Goal: Task Accomplishment & Management: Manage account settings

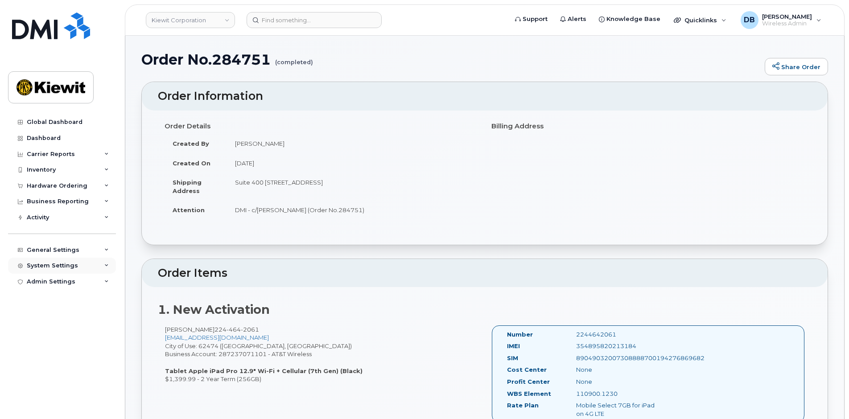
click at [66, 264] on div "System Settings" at bounding box center [52, 265] width 51 height 7
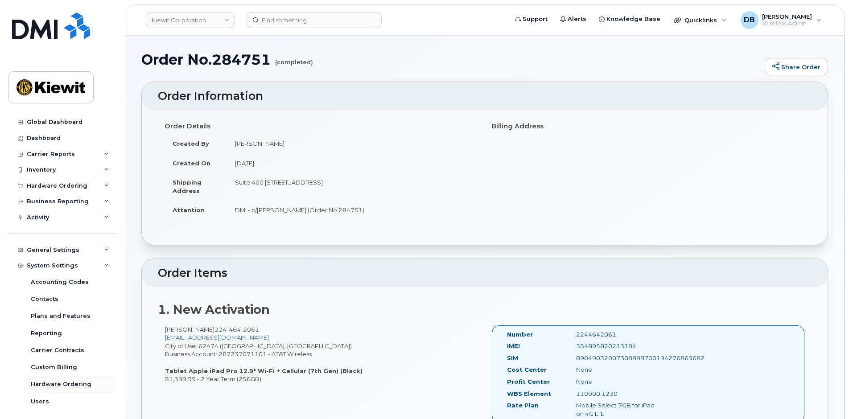
scroll to position [37, 0]
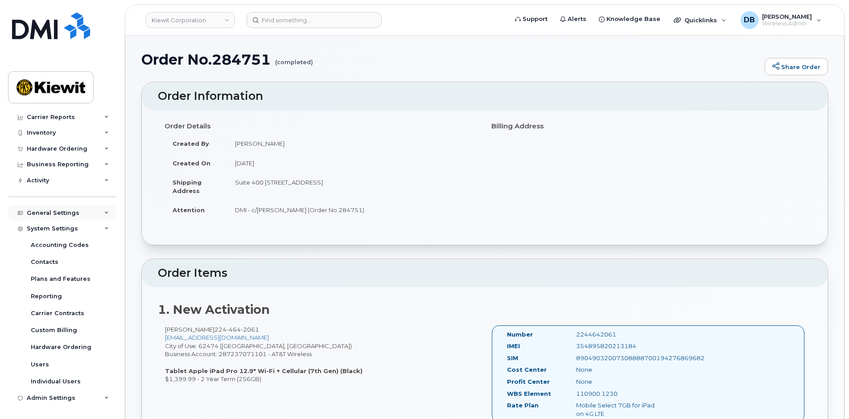
click at [67, 215] on div "General Settings" at bounding box center [53, 212] width 53 height 7
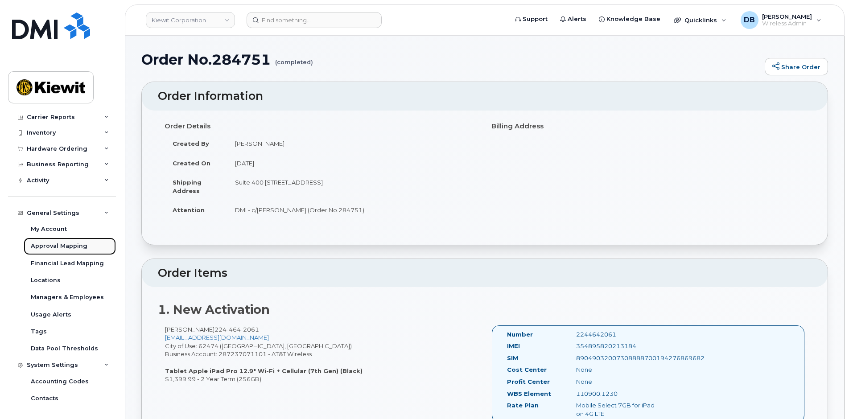
click at [64, 242] on div "Approval Mapping" at bounding box center [59, 246] width 57 height 8
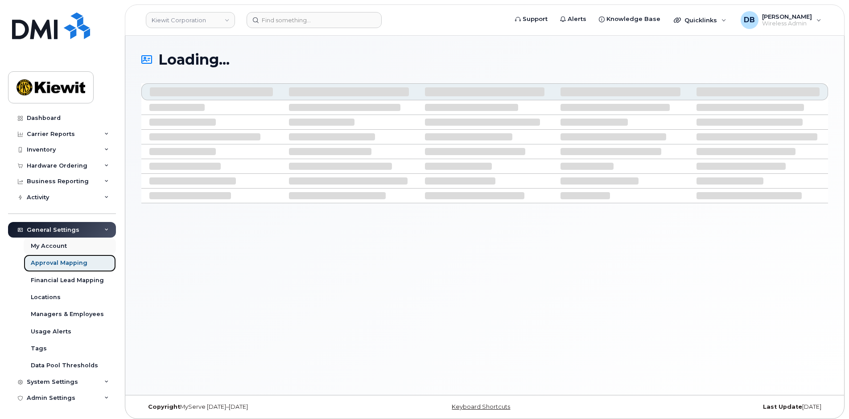
scroll to position [20, 0]
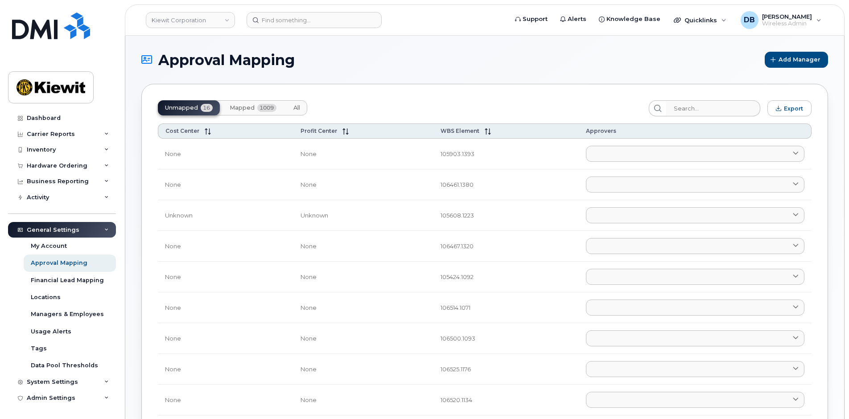
click at [250, 107] on span "Mapped" at bounding box center [242, 107] width 25 height 7
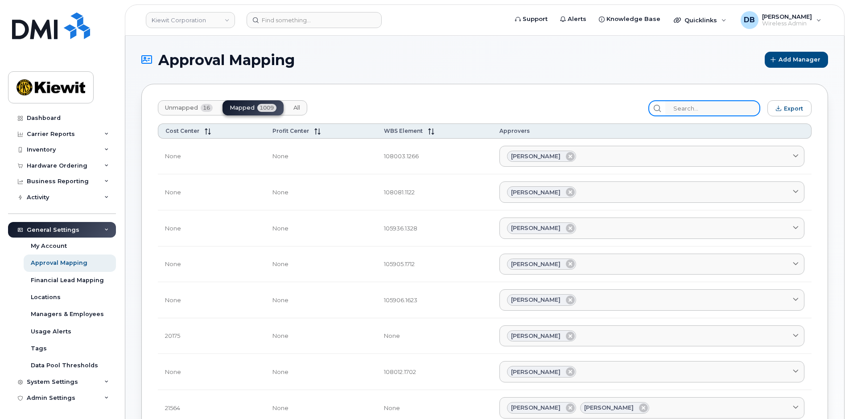
click at [685, 109] on input "search" at bounding box center [712, 108] width 95 height 16
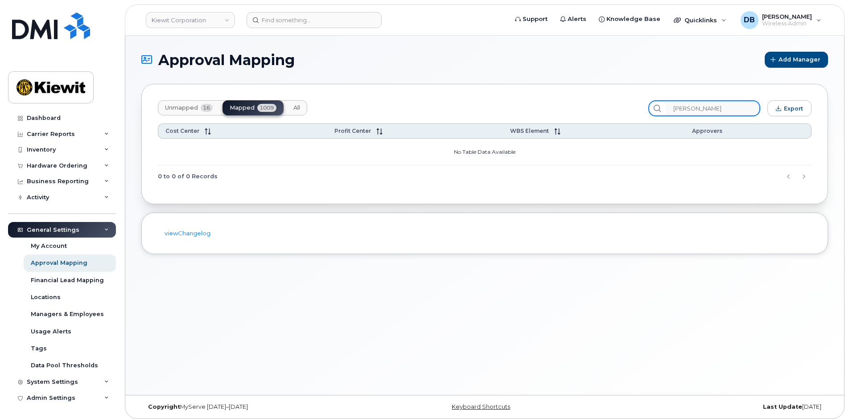
drag, startPoint x: 704, startPoint y: 106, endPoint x: 650, endPoint y: 100, distance: 54.7
click at [650, 100] on div "Unmapped 16 Mapped 1009 All sarah Export" at bounding box center [484, 108] width 653 height 16
type input "A"
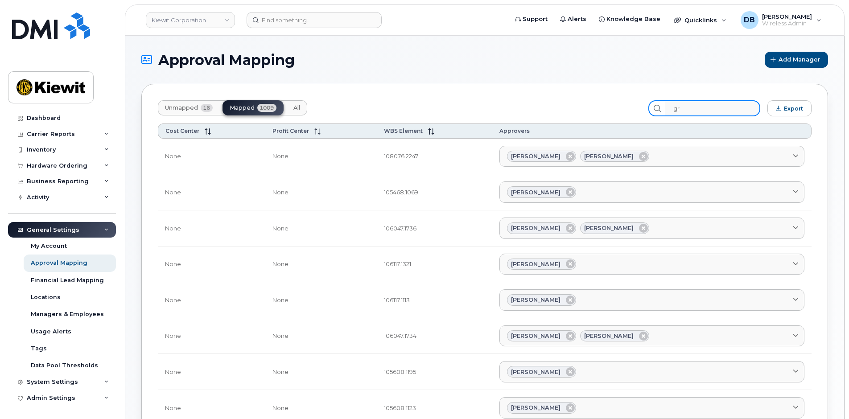
type input "g"
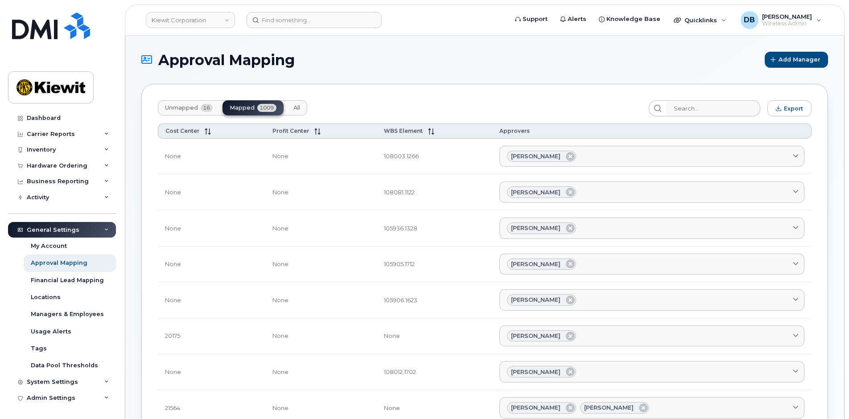
click at [243, 107] on div "Unmapped 16 Mapped 1009 All" at bounding box center [232, 107] width 149 height 15
click at [688, 108] on input "search" at bounding box center [712, 108] width 95 height 16
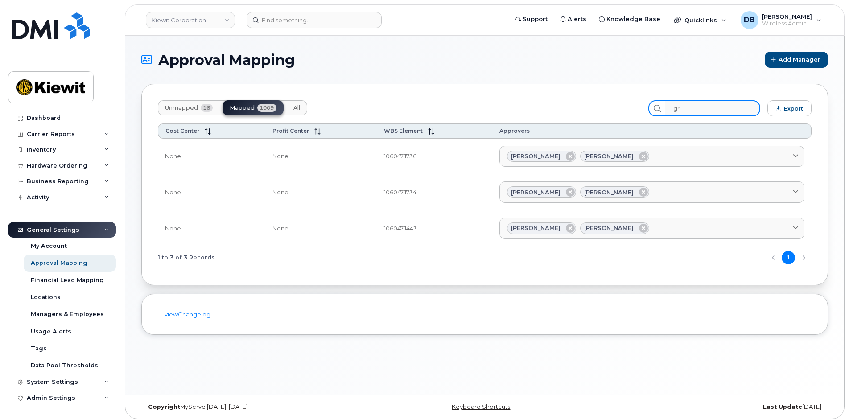
type input "g"
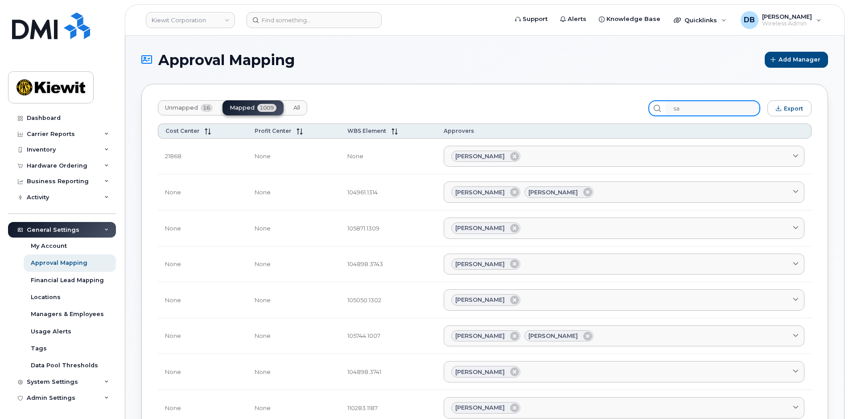
type input "s"
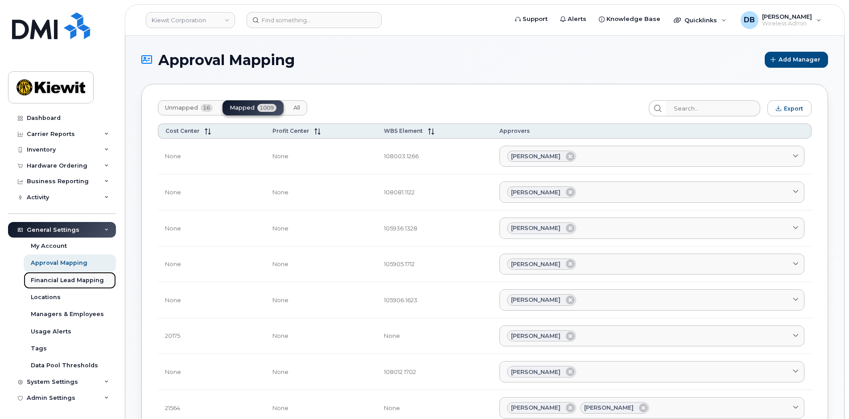
click at [70, 279] on div "Financial Lead Mapping" at bounding box center [67, 280] width 73 height 8
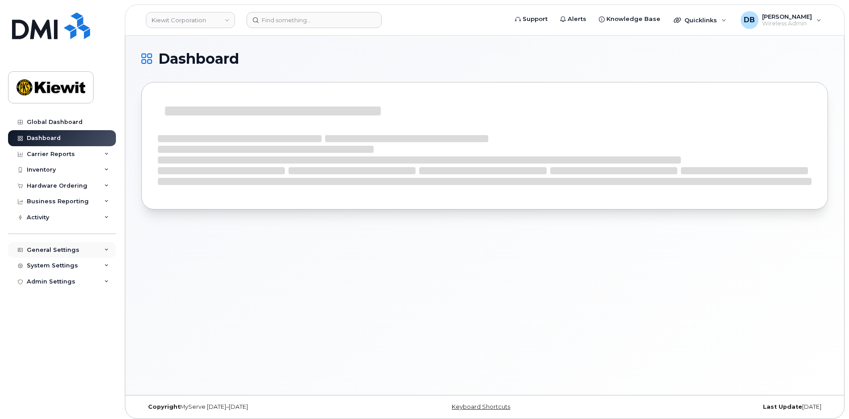
click at [66, 249] on div "General Settings" at bounding box center [53, 249] width 53 height 7
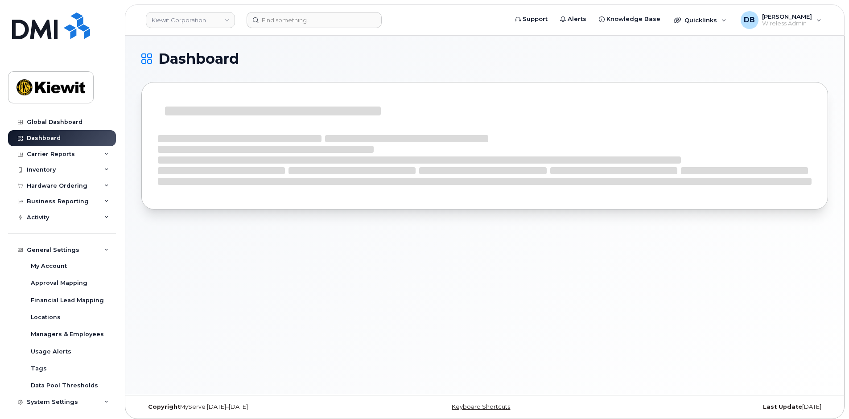
scroll to position [20, 0]
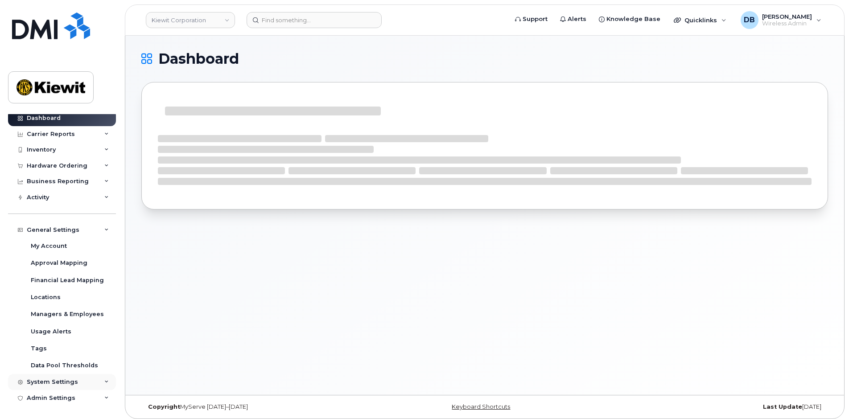
click at [53, 384] on div "System Settings" at bounding box center [52, 381] width 51 height 7
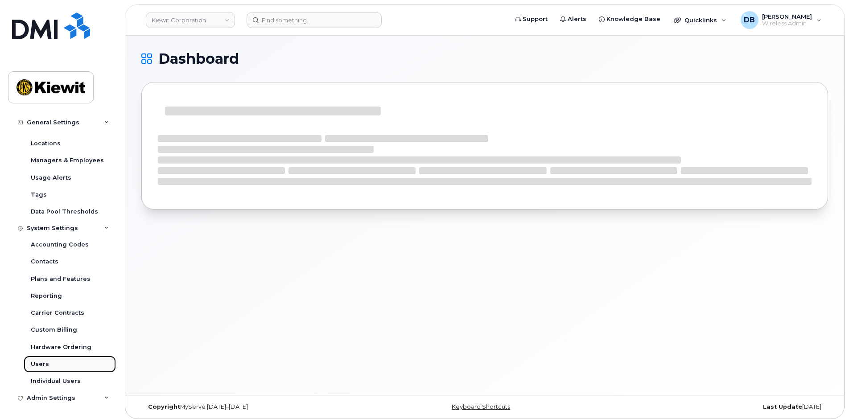
click at [48, 367] on link "Users" at bounding box center [70, 364] width 92 height 17
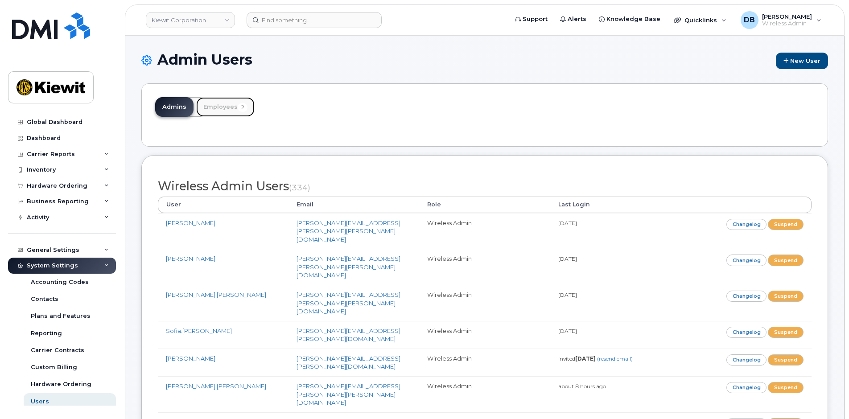
click at [220, 106] on link "Employees 2" at bounding box center [225, 107] width 58 height 20
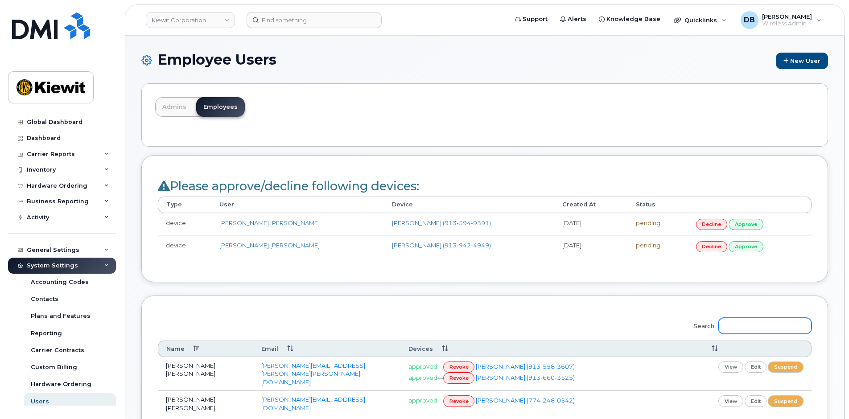
click at [749, 324] on input "Search:" at bounding box center [764, 326] width 93 height 16
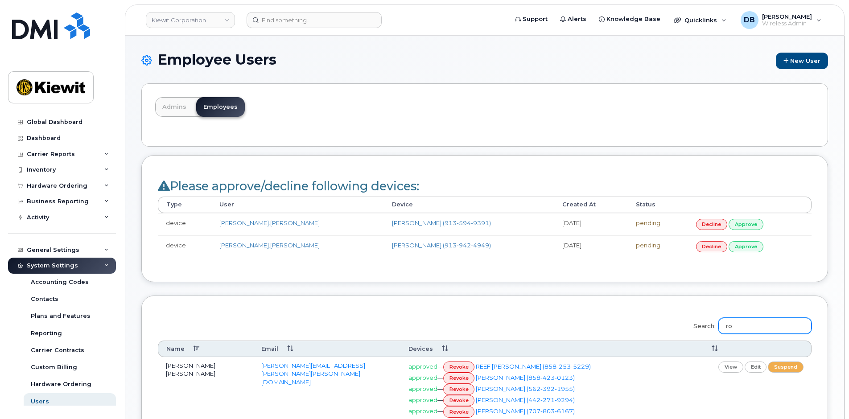
type input "r"
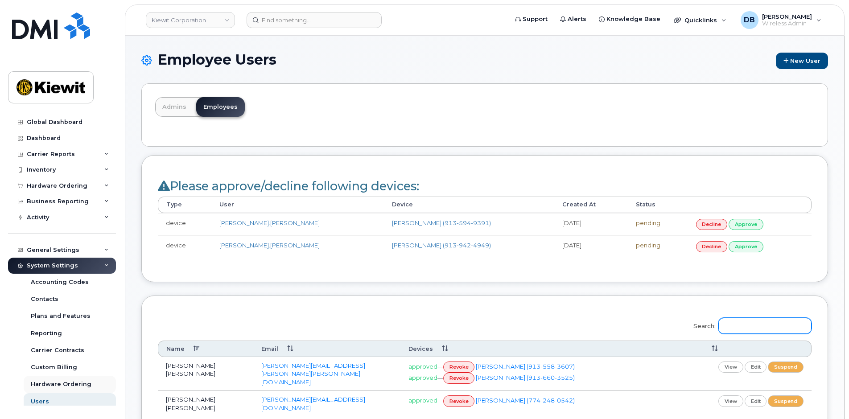
scroll to position [37, 0]
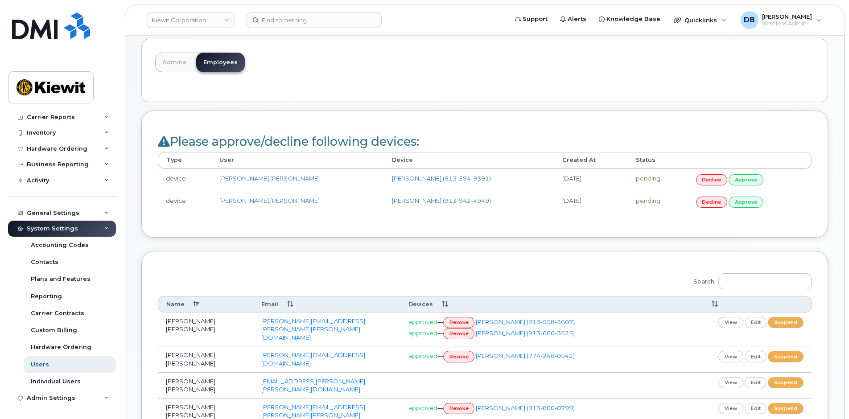
scroll to position [0, 0]
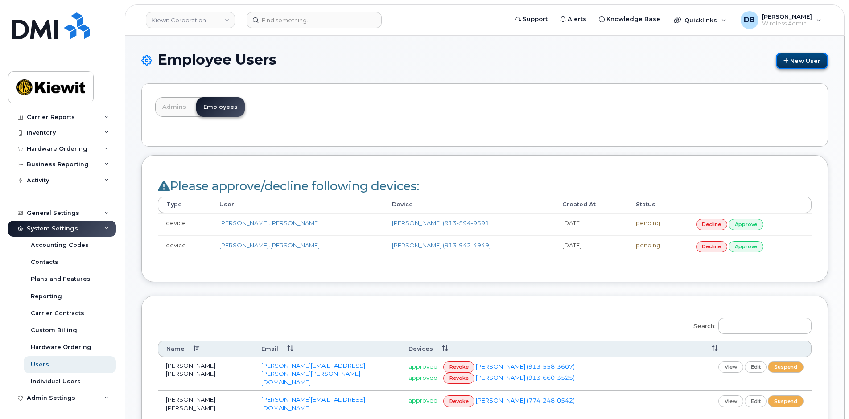
click at [790, 60] on link "New User" at bounding box center [801, 61] width 52 height 16
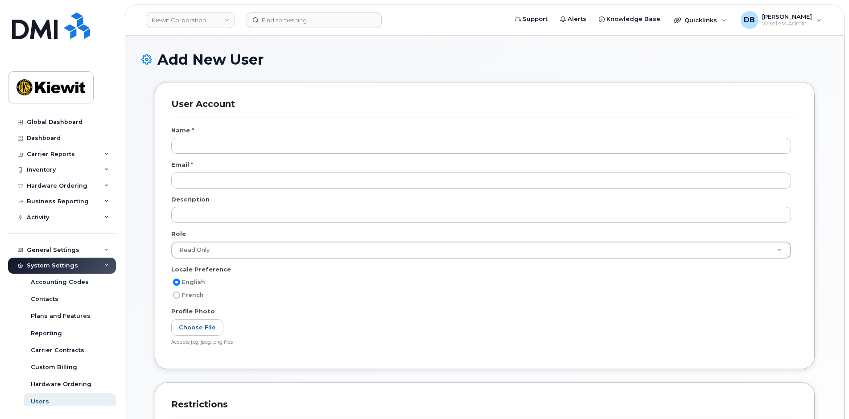
select select
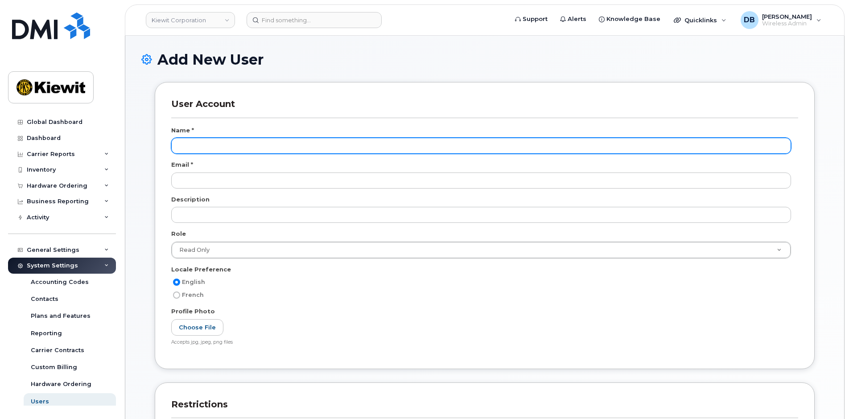
click at [188, 144] on input "text" at bounding box center [480, 146] width 619 height 16
type input "Robert Elsner"
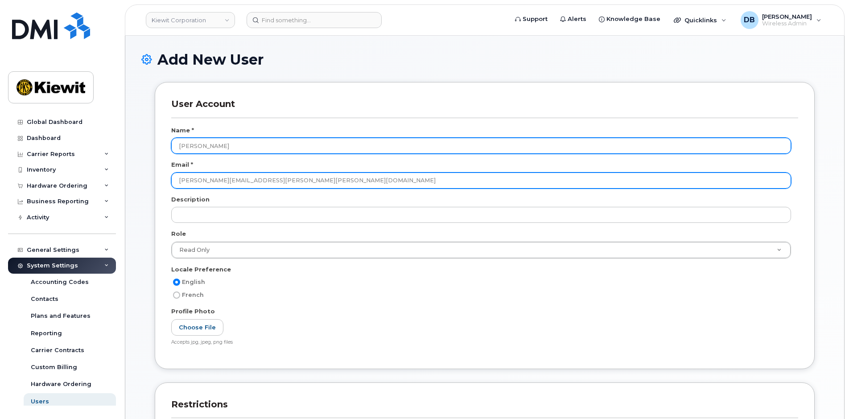
type input "robert.elsner@kiewit.com"
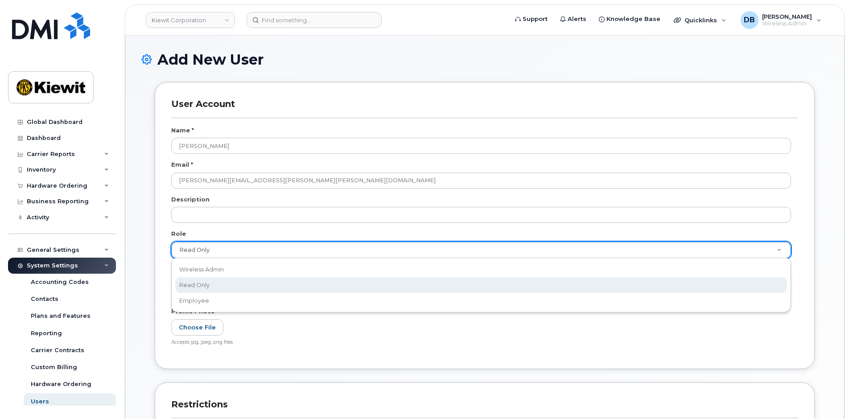
scroll to position [0, 3]
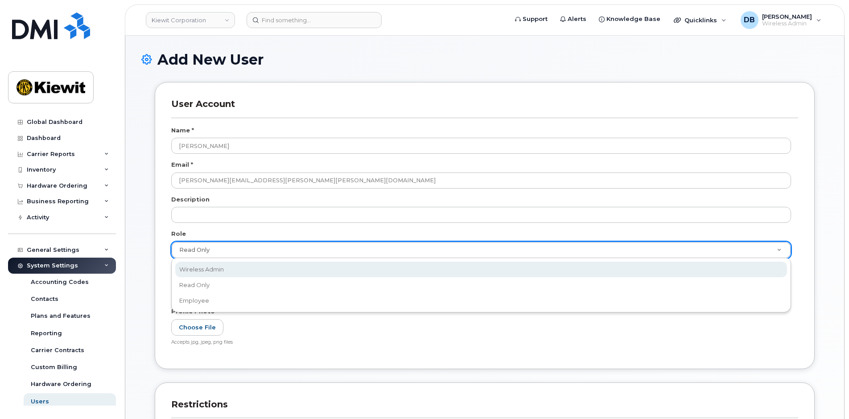
drag, startPoint x: 204, startPoint y: 270, endPoint x: 210, endPoint y: 281, distance: 13.4
select select "wireless_admin"
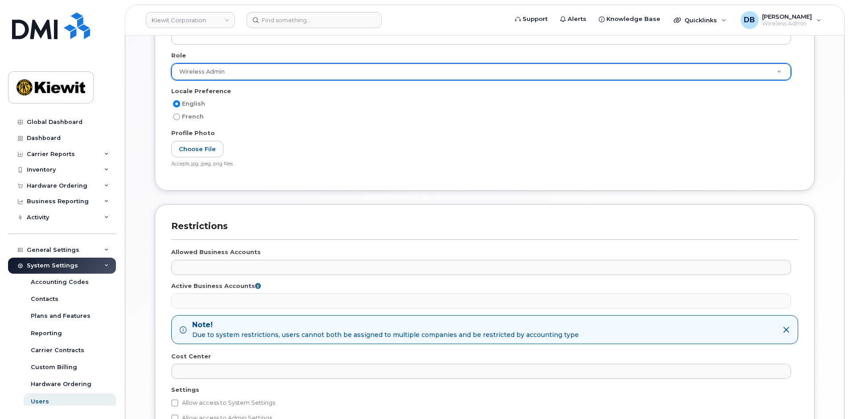
scroll to position [294, 0]
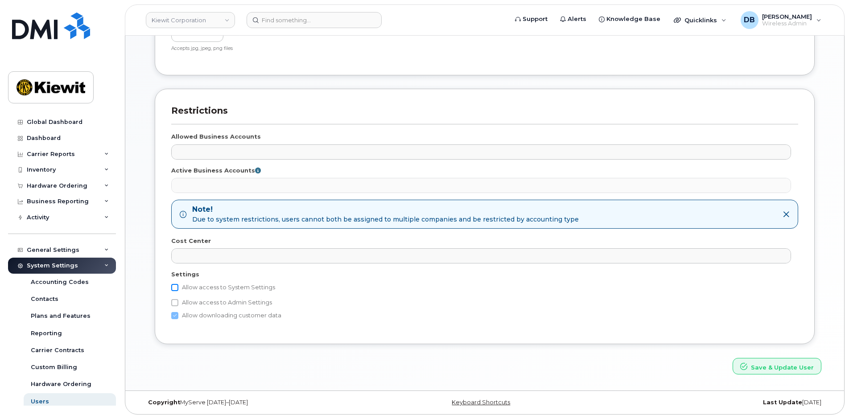
click at [176, 287] on input "Allow access to System Settings" at bounding box center [174, 287] width 7 height 7
checkbox input "true"
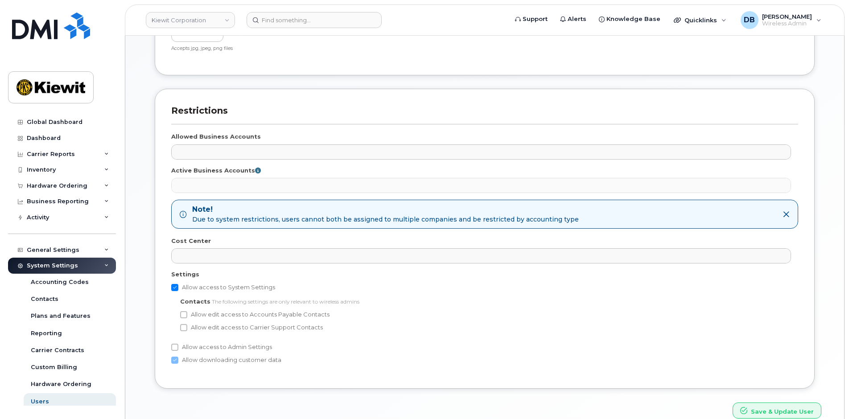
scroll to position [338, 0]
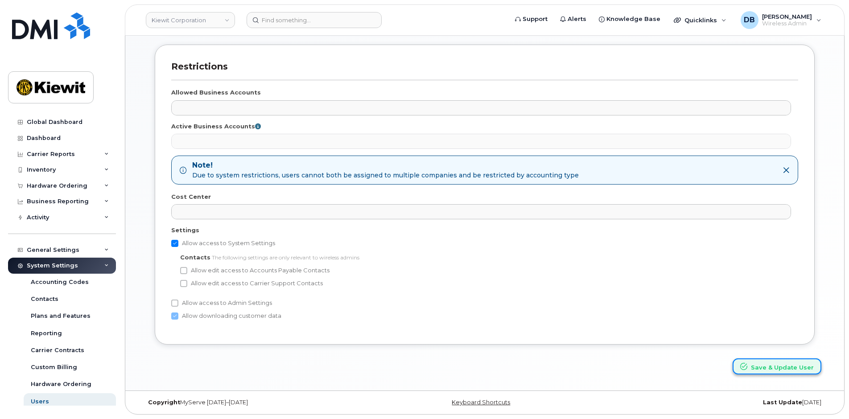
click at [771, 365] on button "Save & Update User" at bounding box center [776, 366] width 89 height 16
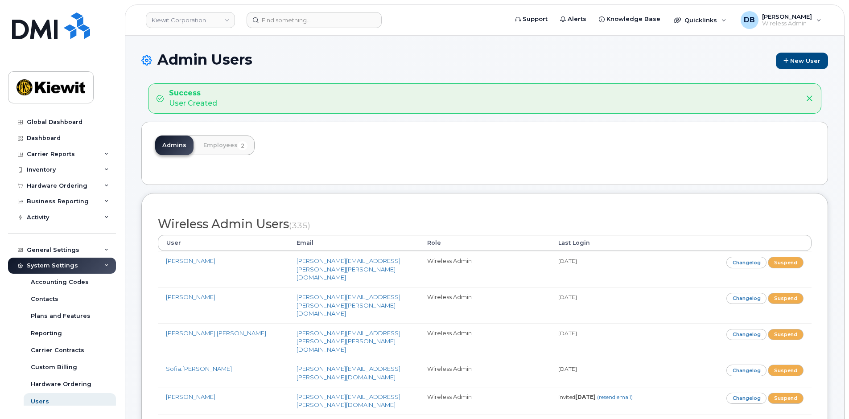
click at [329, 149] on div "Admins Employees 2" at bounding box center [484, 153] width 686 height 63
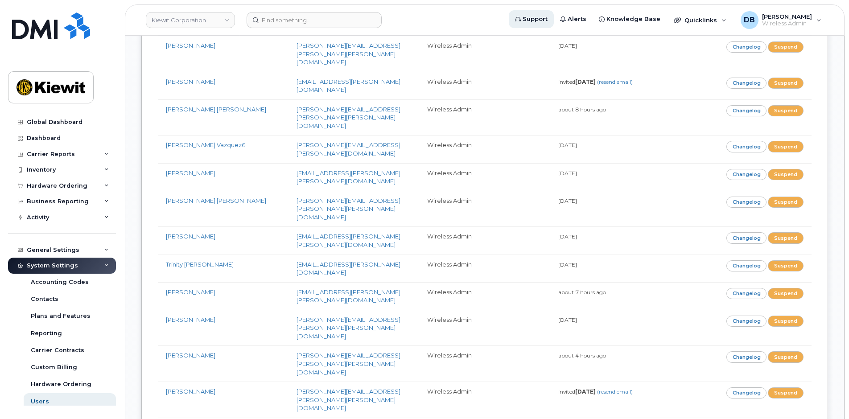
scroll to position [7525, 0]
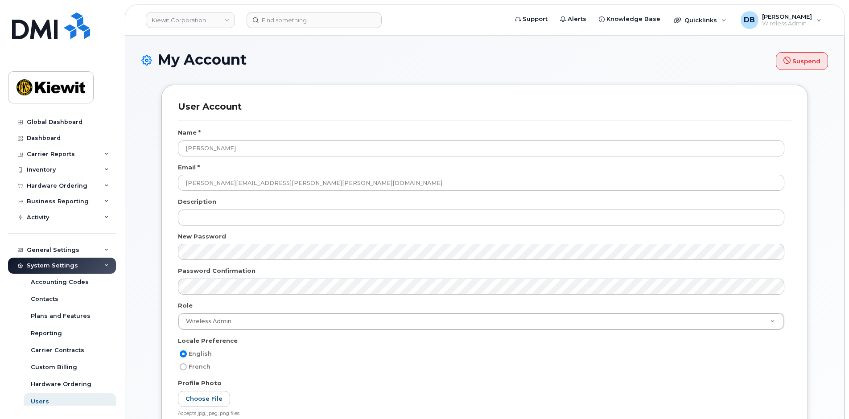
select select
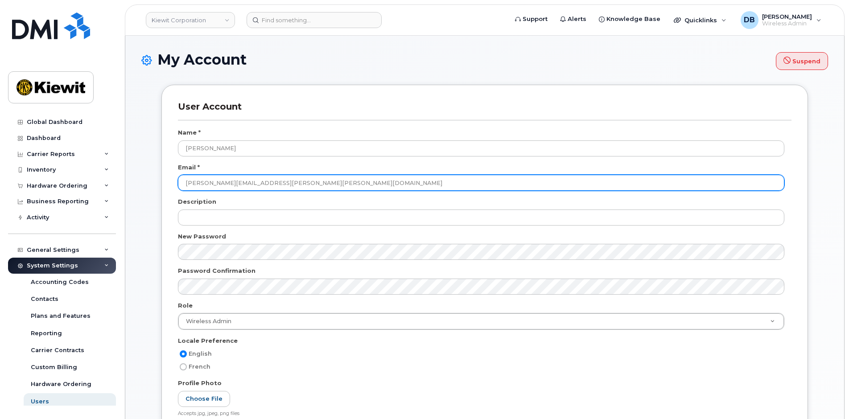
click at [275, 183] on input "[PERSON_NAME][EMAIL_ADDRESS][PERSON_NAME][PERSON_NAME][DOMAIN_NAME]" at bounding box center [481, 183] width 606 height 16
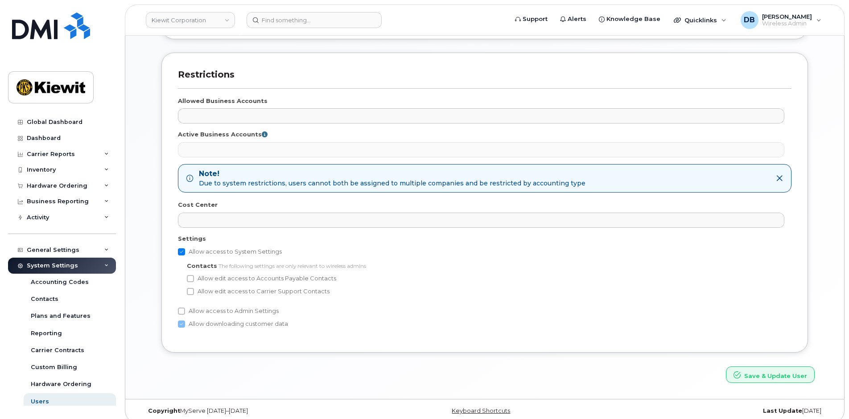
scroll to position [410, 0]
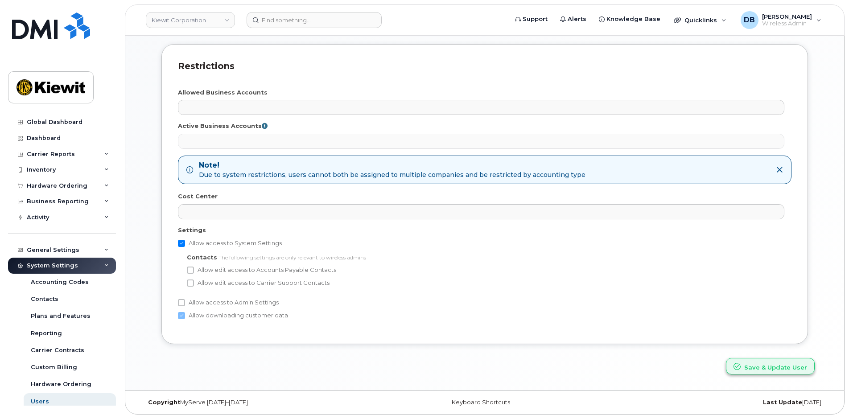
type input "[PERSON_NAME][EMAIL_ADDRESS][PERSON_NAME][PERSON_NAME][DOMAIN_NAME]"
click at [769, 367] on button "Save & Update User" at bounding box center [770, 366] width 89 height 16
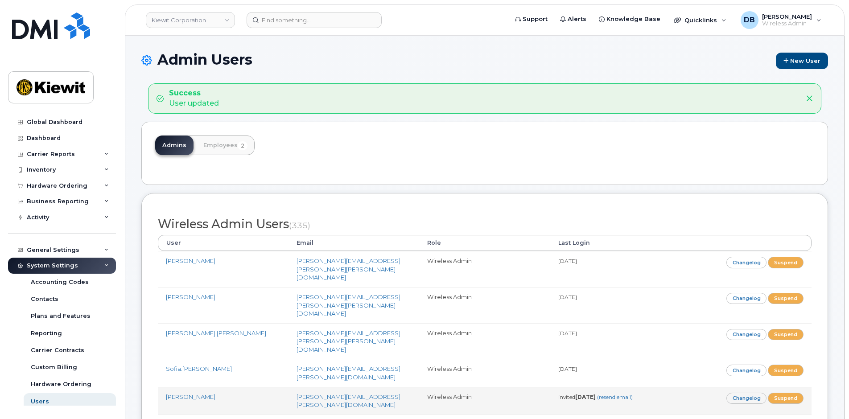
scroll to position [89, 0]
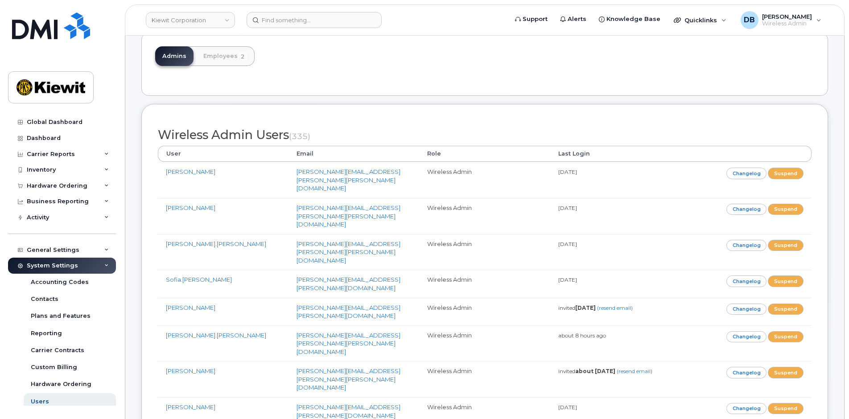
click at [526, 55] on div "Admins Employees 2" at bounding box center [484, 64] width 686 height 63
click at [210, 58] on link "Employees 2" at bounding box center [225, 56] width 58 height 20
click at [223, 56] on link "Employees 2" at bounding box center [225, 56] width 58 height 20
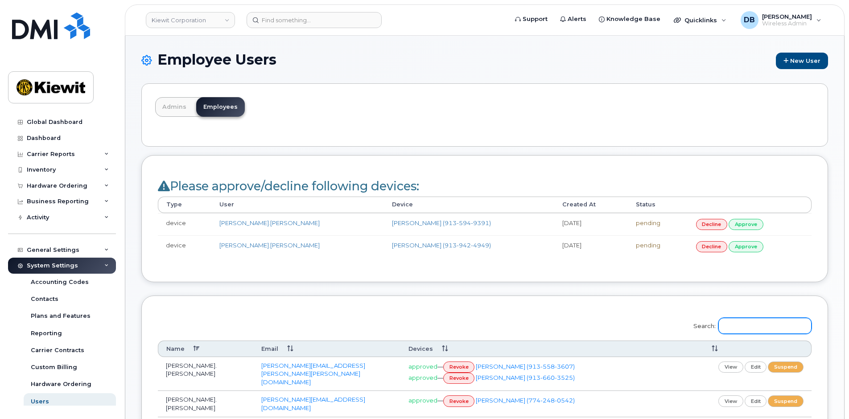
click at [738, 329] on input "Search:" at bounding box center [764, 326] width 93 height 16
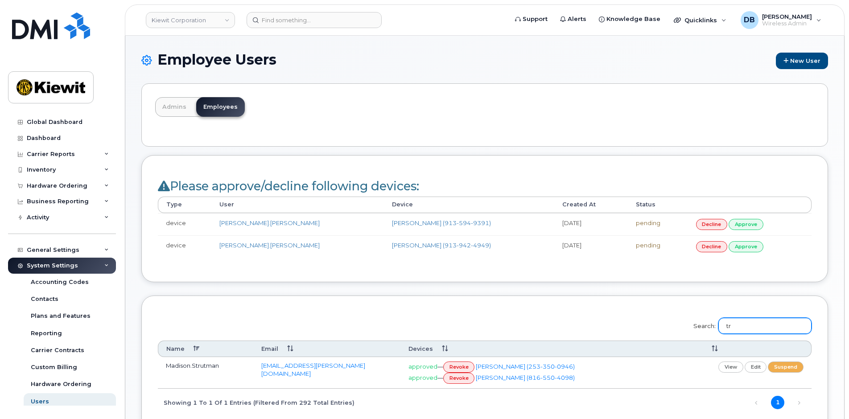
type input "t"
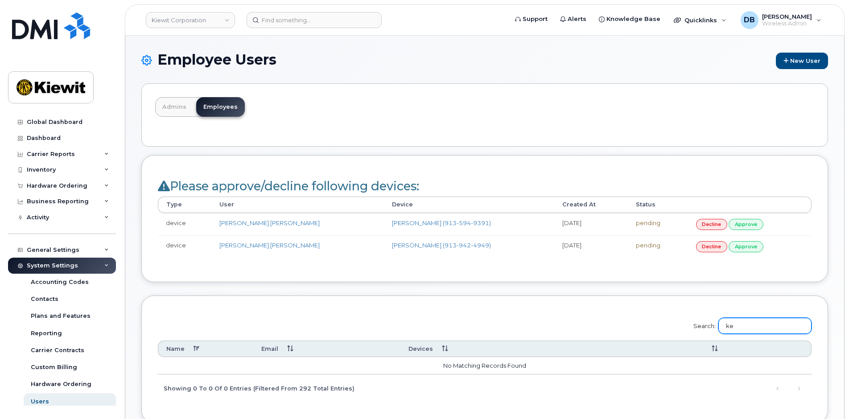
type input "k"
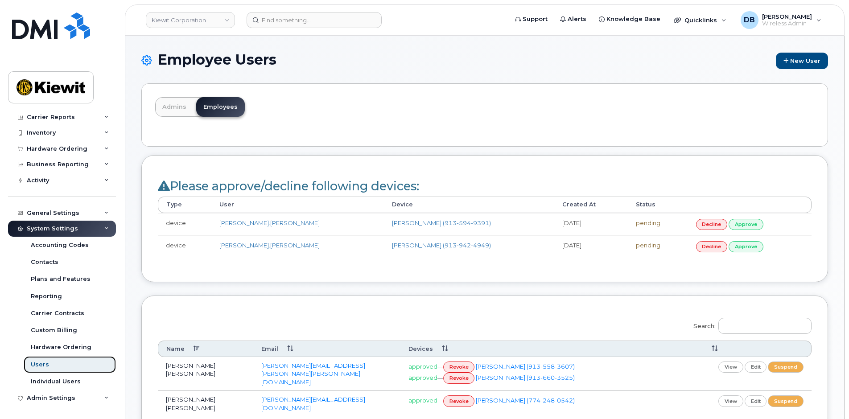
scroll to position [45, 0]
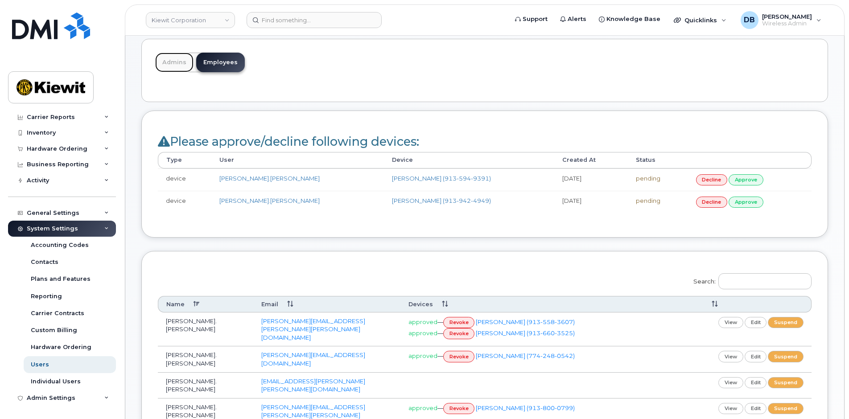
click at [172, 63] on link "Admins" at bounding box center [174, 63] width 38 height 20
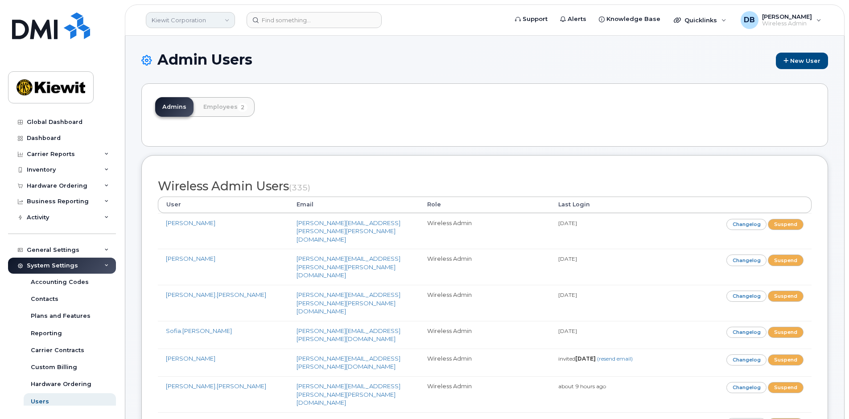
click at [226, 21] on link "Kiewit Corporation" at bounding box center [190, 20] width 89 height 16
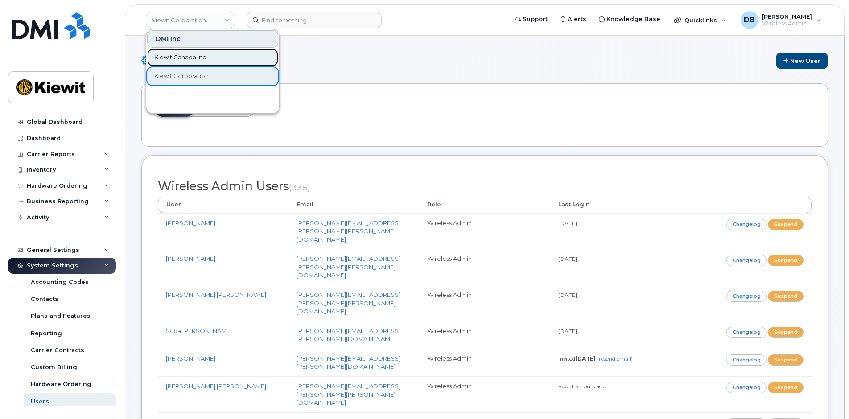
click at [192, 53] on span "Kiewit Canada Inc" at bounding box center [180, 57] width 52 height 9
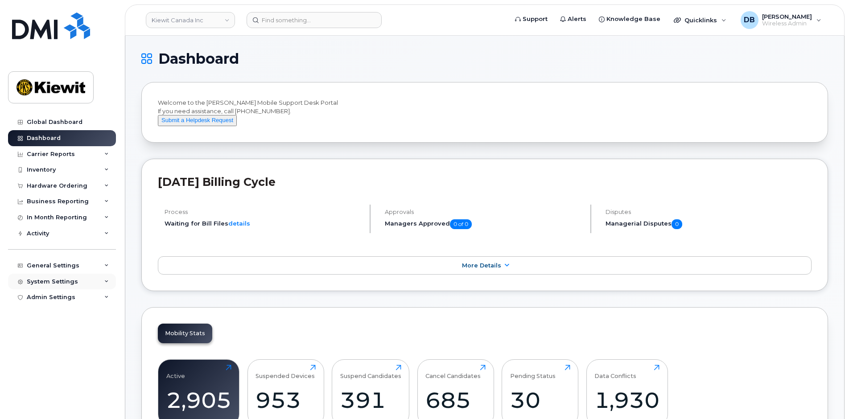
click at [52, 279] on div "System Settings" at bounding box center [52, 281] width 51 height 7
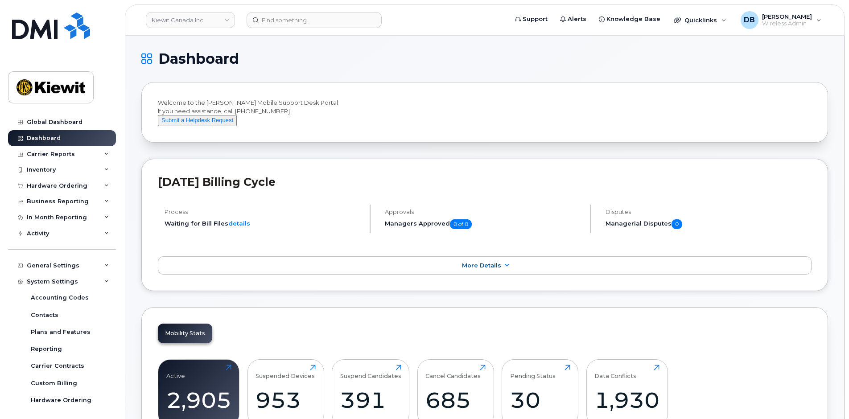
scroll to position [53, 0]
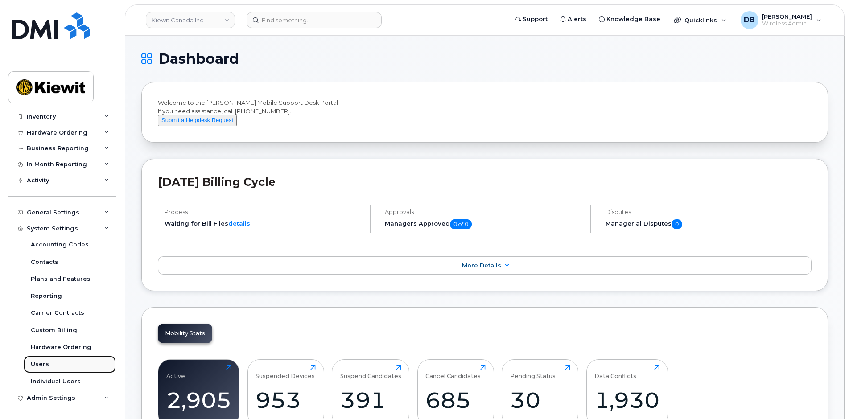
click at [44, 364] on div "Users" at bounding box center [40, 364] width 18 height 8
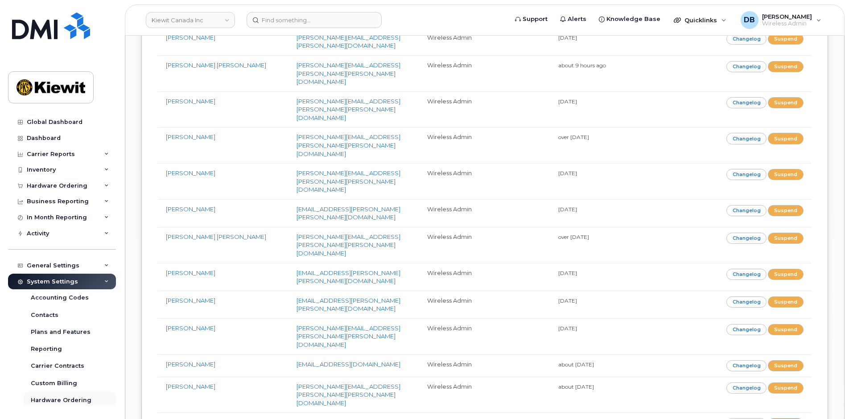
scroll to position [53, 0]
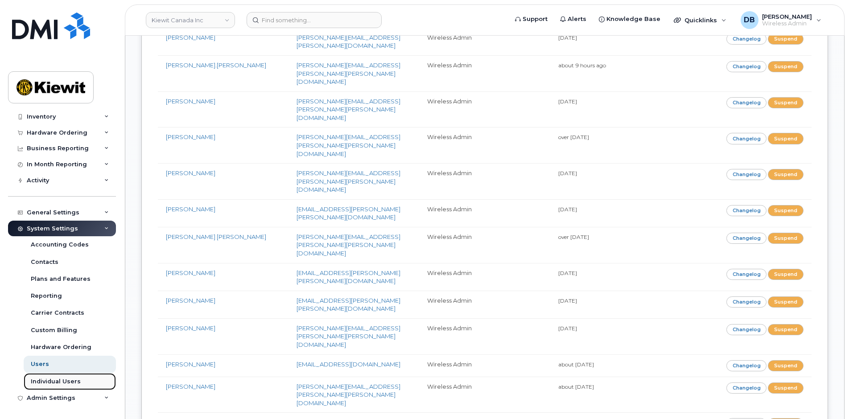
click at [46, 380] on div "Individual Users" at bounding box center [56, 381] width 50 height 8
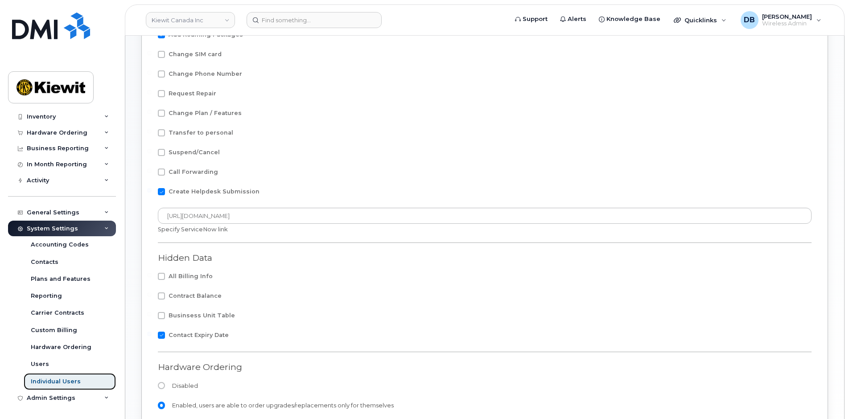
scroll to position [358, 0]
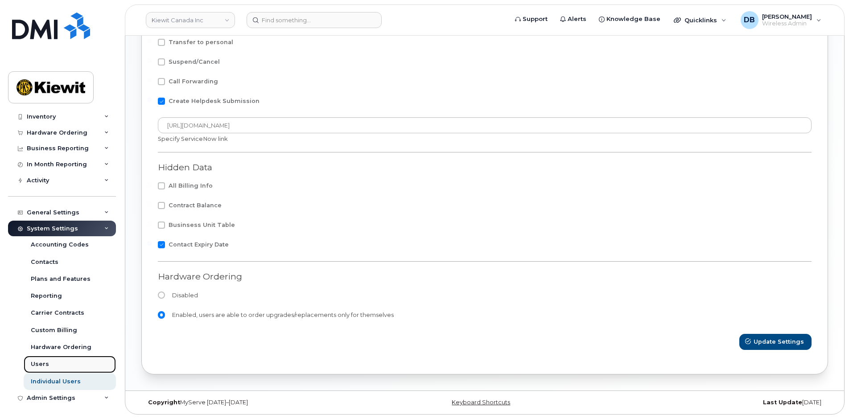
click at [41, 362] on div "Users" at bounding box center [40, 364] width 18 height 8
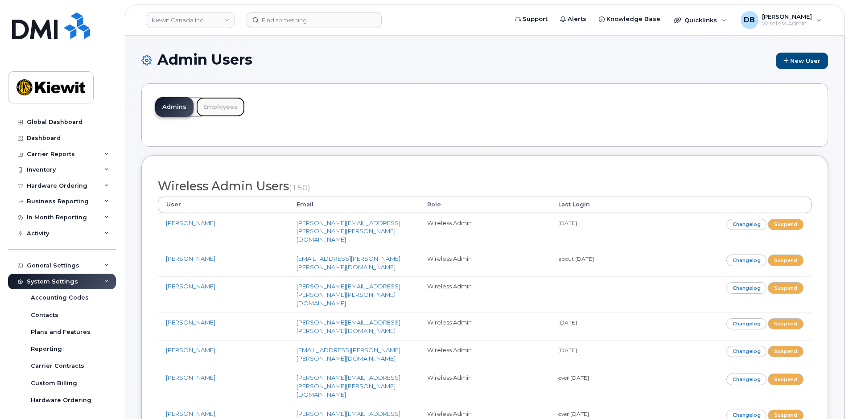
click at [214, 112] on link "Employees" at bounding box center [220, 107] width 49 height 20
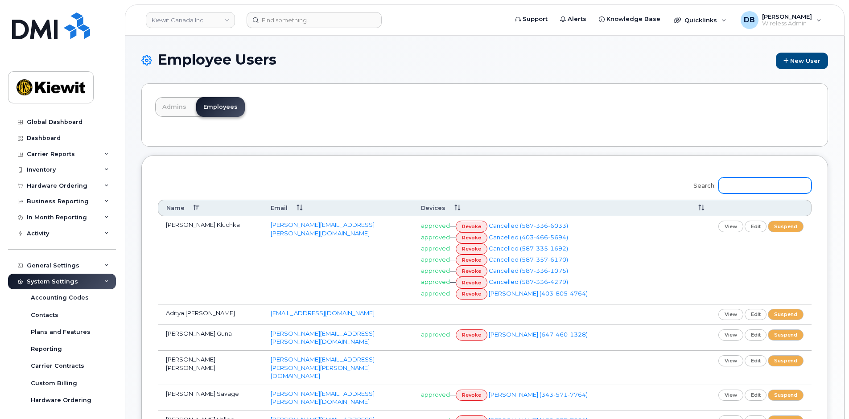
click at [745, 188] on input "Search:" at bounding box center [764, 185] width 93 height 16
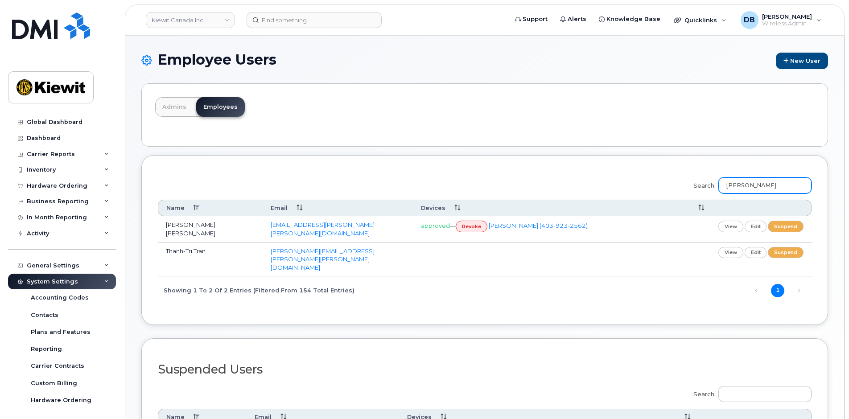
type input "tran"
click at [730, 248] on link "view" at bounding box center [730, 252] width 25 height 11
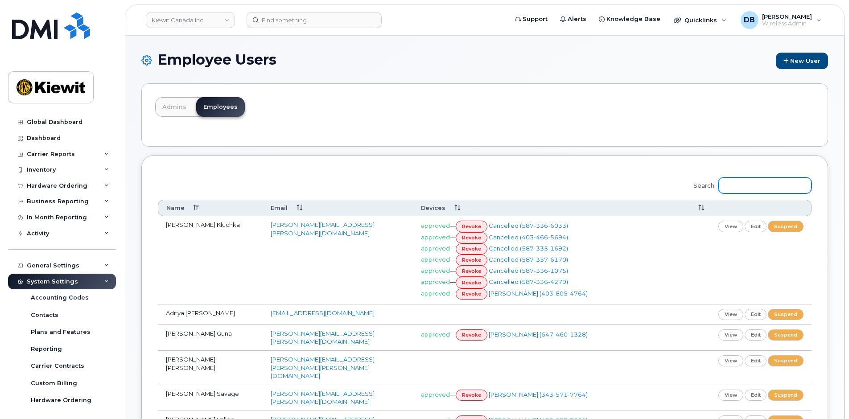
click at [755, 184] on input "Search:" at bounding box center [764, 185] width 93 height 16
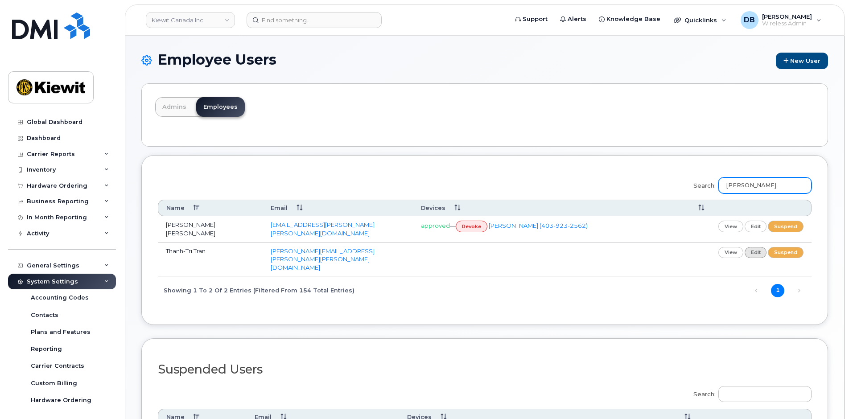
type input "[PERSON_NAME]"
click at [758, 247] on link "edit" at bounding box center [755, 252] width 22 height 11
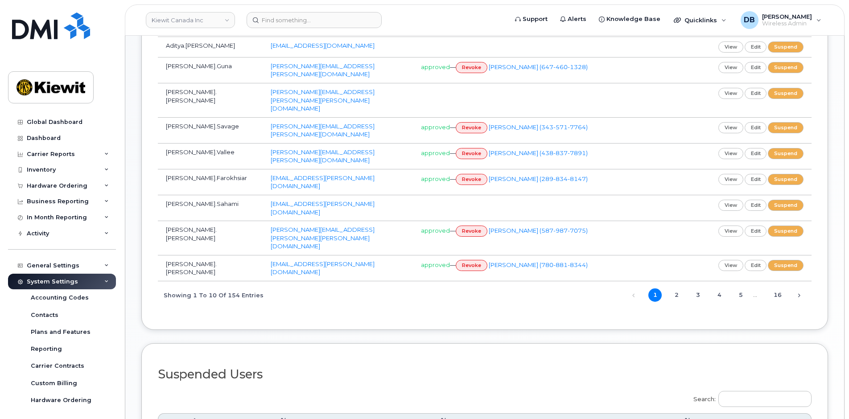
scroll to position [346, 0]
